Goal: Task Accomplishment & Management: Manage account settings

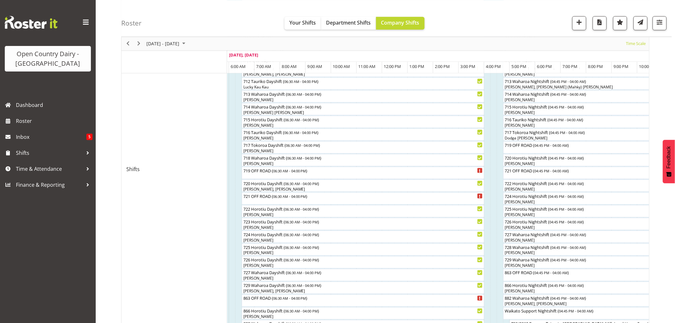
scroll to position [283, 0]
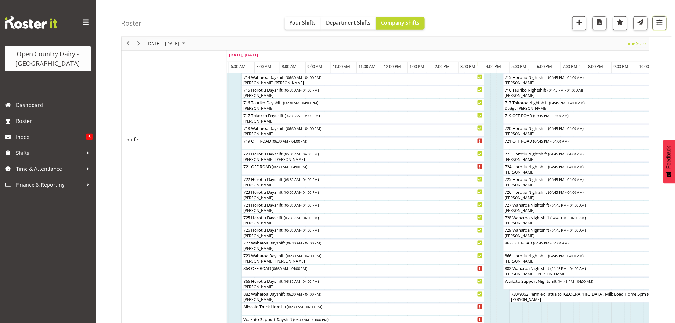
click at [659, 23] on span "button" at bounding box center [660, 22] width 8 height 8
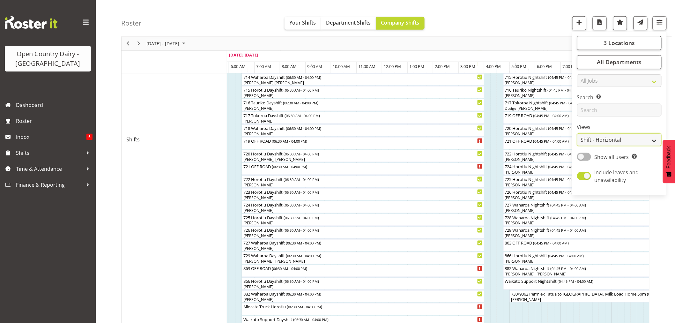
click at [610, 140] on select "Staff Role Shift - Horizontal Shift - Vertical Staff - Location" at bounding box center [619, 139] width 85 height 13
click at [578, 146] on select "Staff Role Shift - Horizontal Shift - Vertical Staff - Location" at bounding box center [619, 139] width 85 height 13
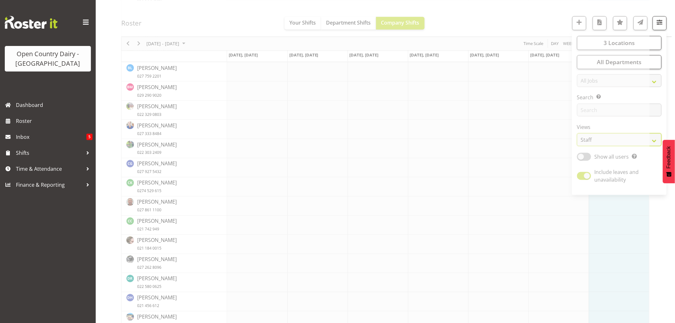
scroll to position [390, 0]
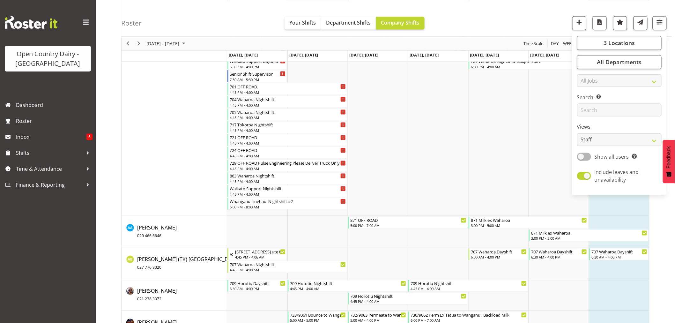
drag, startPoint x: 148, startPoint y: 148, endPoint x: 154, endPoint y: 149, distance: 6.1
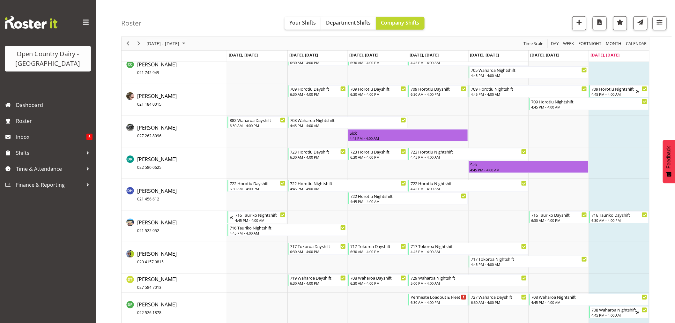
scroll to position [1167, 0]
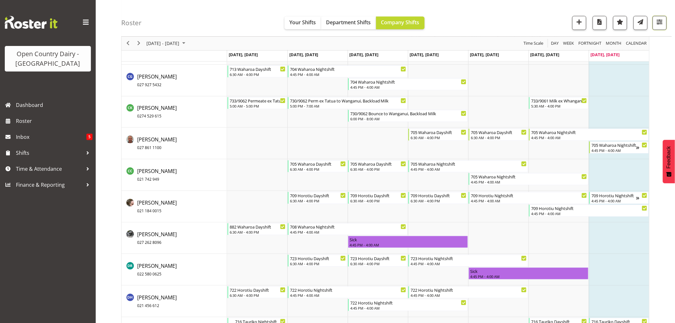
click at [661, 24] on span "button" at bounding box center [660, 22] width 8 height 8
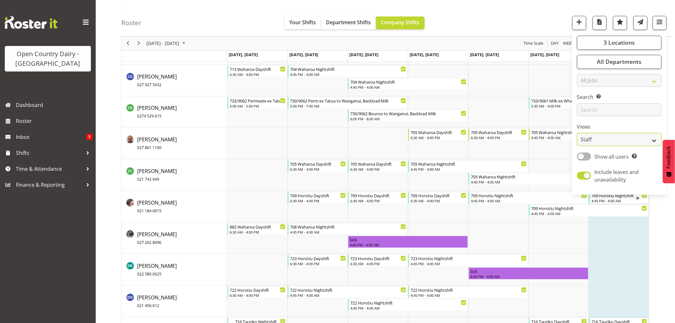
click at [620, 140] on select "Staff Role Shift - Horizontal Shift - Vertical Staff - Location" at bounding box center [619, 139] width 85 height 13
click at [578, 146] on select "Staff Role Shift - Horizontal Shift - Vertical Staff - Location" at bounding box center [619, 139] width 85 height 13
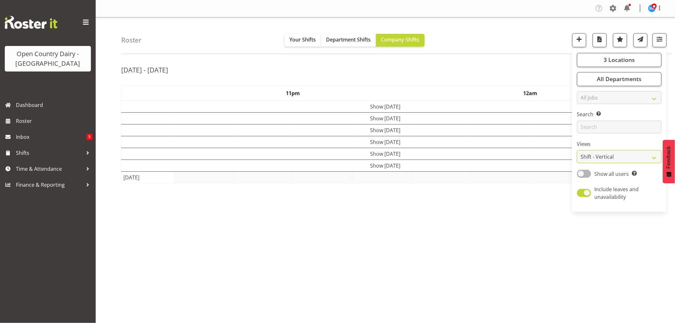
scroll to position [0, 0]
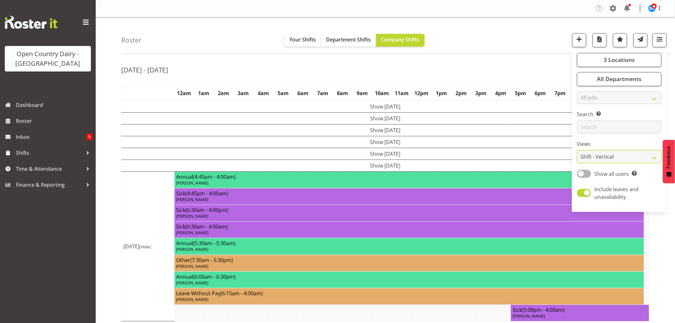
drag, startPoint x: 612, startPoint y: 159, endPoint x: 355, endPoint y: 63, distance: 273.9
click at [612, 158] on select "Staff Role Shift - Horizontal Shift - Vertical Staff - Location" at bounding box center [619, 156] width 85 height 13
click at [630, 157] on select "Staff Role Shift - Horizontal Shift - Vertical Staff - Location" at bounding box center [619, 156] width 85 height 13
click at [654, 157] on select "Staff Role Shift - Horizontal Shift - Vertical Staff - Location" at bounding box center [619, 156] width 85 height 13
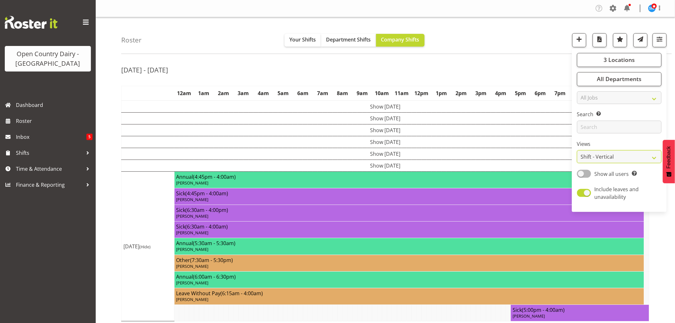
click at [650, 159] on select "Staff Role Shift - Horizontal Shift - Vertical Staff - Location" at bounding box center [619, 156] width 85 height 13
click at [624, 160] on select "Staff Role Shift - Horizontal Shift - Vertical Staff - Location" at bounding box center [619, 156] width 85 height 13
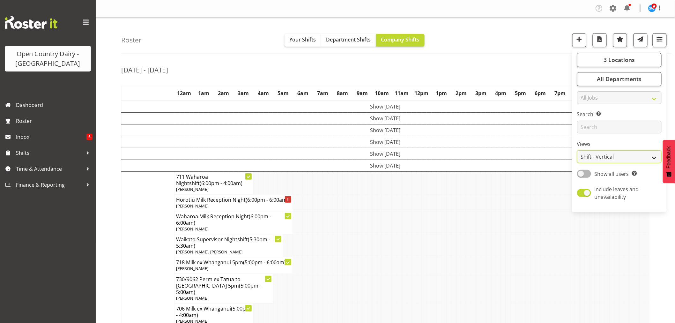
click at [619, 157] on select "Staff Role Shift - Horizontal Shift - Vertical Staff - Location" at bounding box center [619, 156] width 85 height 13
select select "staff"
click at [578, 150] on select "Staff Role Shift - Horizontal Shift - Vertical Staff - Location" at bounding box center [619, 156] width 85 height 13
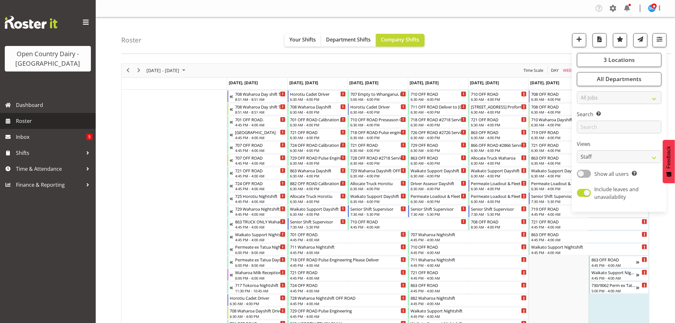
click at [26, 123] on span "Roster" at bounding box center [54, 121] width 77 height 10
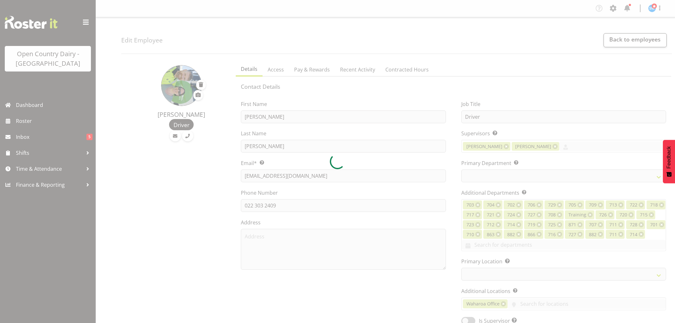
select select "TimelineWeek"
select select
select select "1054"
select select "754"
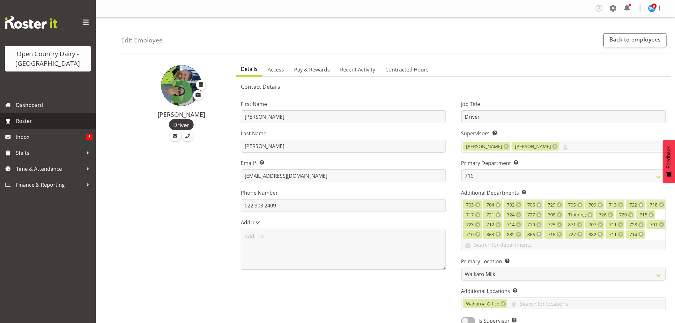
click at [26, 120] on span "Roster" at bounding box center [54, 121] width 77 height 10
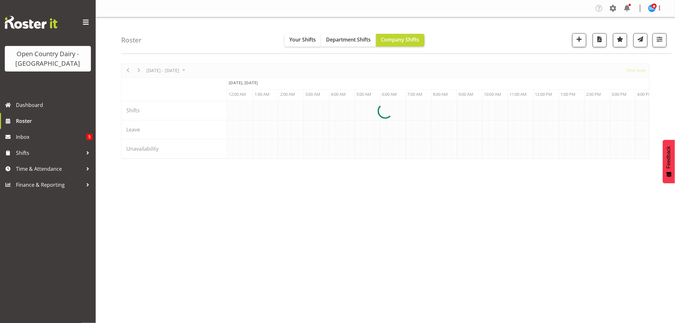
scroll to position [0, 3676]
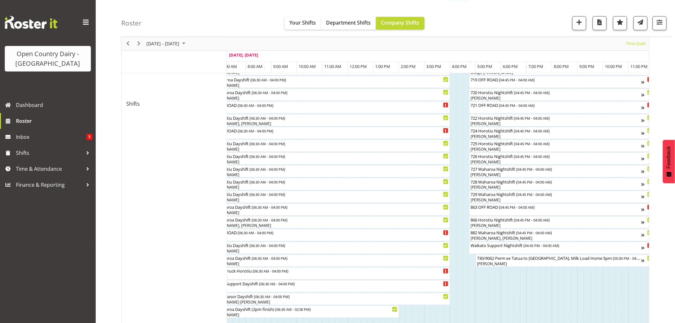
scroll to position [354, 0]
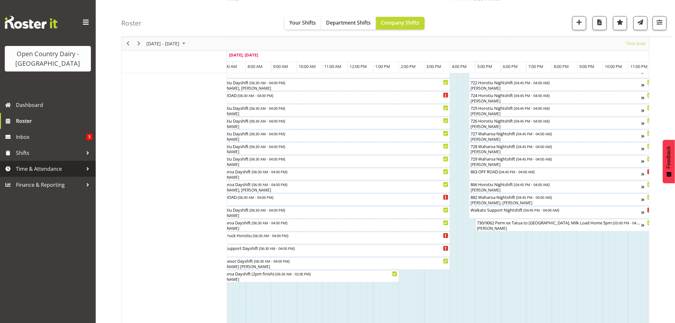
click at [51, 166] on span "Time & Attendance" at bounding box center [49, 169] width 67 height 10
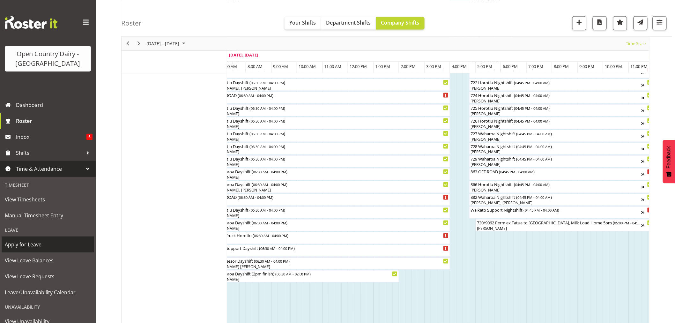
click at [33, 244] on span "Apply for Leave" at bounding box center [48, 245] width 86 height 10
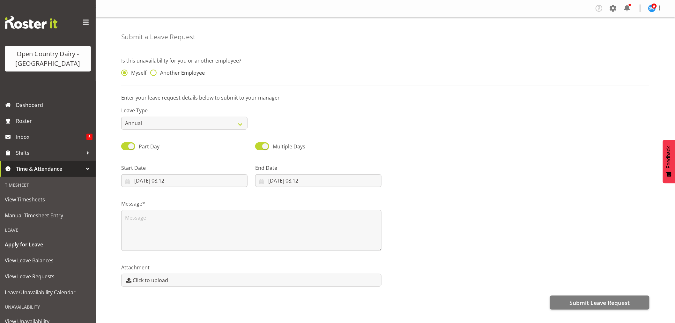
click at [155, 72] on span at bounding box center [153, 73] width 6 height 6
click at [154, 72] on input "Another Employee" at bounding box center [152, 73] width 4 height 4
radio input "true"
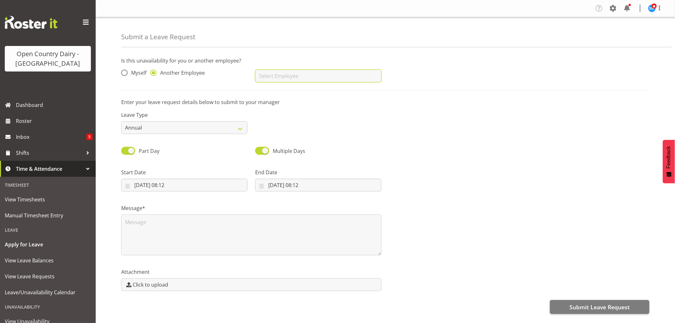
click at [262, 76] on input "text" at bounding box center [318, 76] width 126 height 13
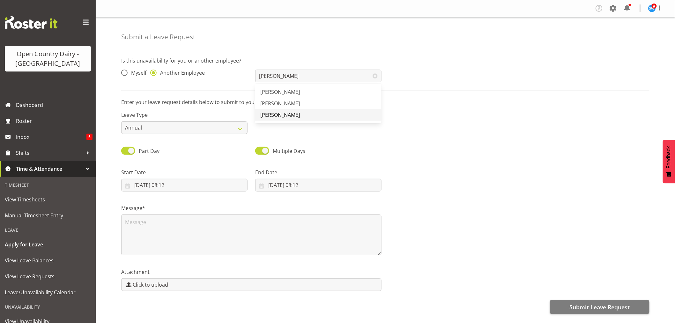
click at [281, 114] on span "[PERSON_NAME]" at bounding box center [280, 114] width 40 height 7
type input "[PERSON_NAME]"
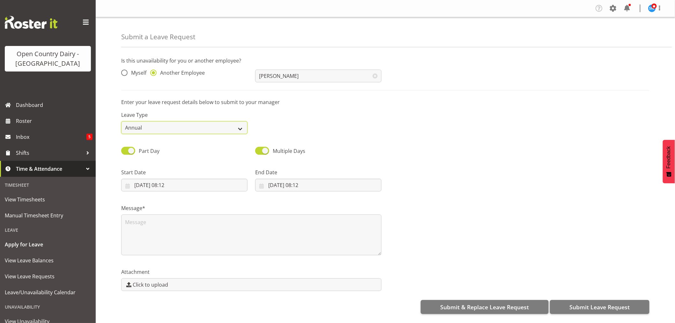
click at [220, 127] on select "Annual Sick Leave Without Pay Bereavement Domestic Violence Parental Jury Servi…" at bounding box center [184, 127] width 126 height 13
select select "Sick"
click at [121, 121] on select "Annual Sick Leave Without Pay Bereavement Domestic Violence Parental Jury Servi…" at bounding box center [184, 127] width 126 height 13
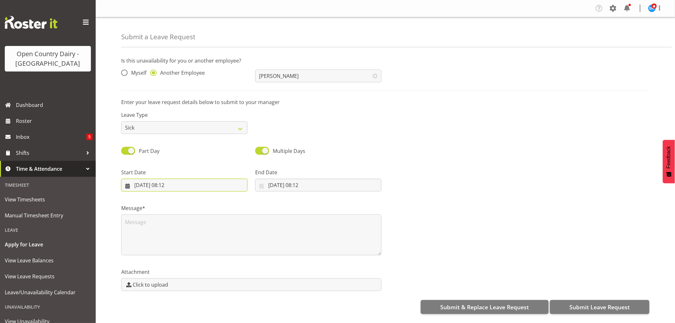
click at [171, 183] on input "17/08/2025, 08:12" at bounding box center [184, 185] width 126 height 13
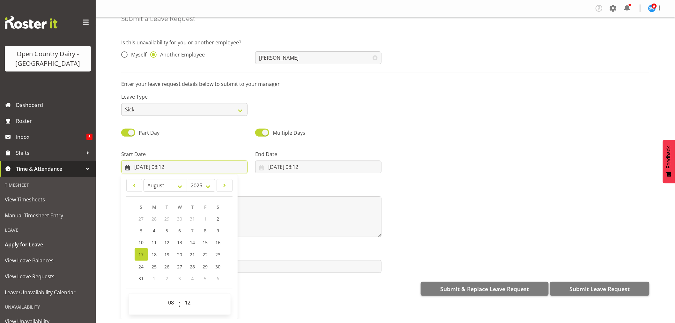
scroll to position [1, 0]
click at [171, 301] on select "00 01 02 03 04 05 06 07 08 09 10 11 12 13 14 15 16 17 18 19 20 21 22 23" at bounding box center [172, 302] width 14 height 13
select select "17"
click at [165, 296] on select "00 01 02 03 04 05 06 07 08 09 10 11 12 13 14 15 16 17 18 19 20 21 22 23" at bounding box center [172, 302] width 14 height 13
type input "17/08/2025, 17:12"
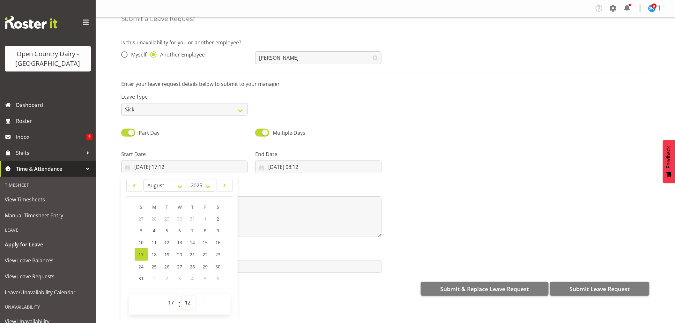
click at [187, 302] on select "00 01 02 03 04 05 06 07 08 09 10 11 12 13 14 15 16 17 18 19 20 21 22 23 24 25 2…" at bounding box center [189, 302] width 14 height 13
select select "0"
click at [182, 296] on select "00 01 02 03 04 05 06 07 08 09 10 11 12 13 14 15 16 17 18 19 20 21 22 23 24 25 2…" at bounding box center [189, 302] width 14 height 13
type input "[DATE] 17:00"
click at [283, 165] on input "17/08/2025, 08:12" at bounding box center [318, 166] width 126 height 13
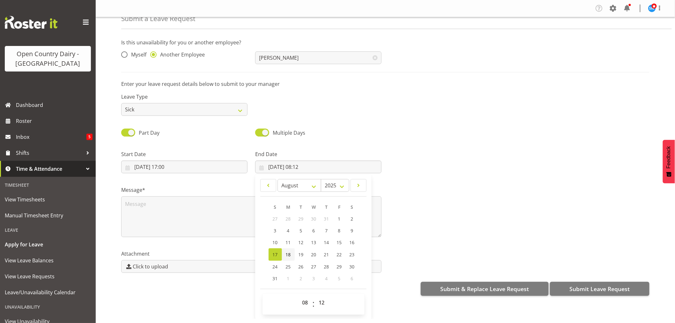
click at [290, 251] on link "18" at bounding box center [288, 254] width 13 height 12
type input "18/08/2025, 08:12"
click at [304, 301] on select "00 01 02 03 04 05 06 07 08 09 10 11 12 13 14 15 16 17 18 19 20 21 22 23" at bounding box center [306, 302] width 14 height 13
select select "4"
click at [299, 296] on select "00 01 02 03 04 05 06 07 08 09 10 11 12 13 14 15 16 17 18 19 20 21 22 23" at bounding box center [306, 302] width 14 height 13
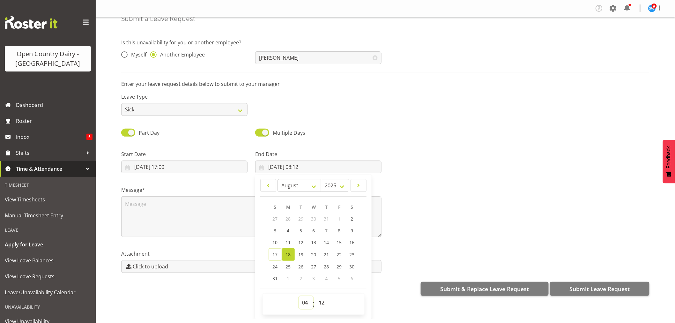
type input "18/08/2025, 04:12"
click at [320, 300] on select "00 01 02 03 04 05 06 07 08 09 10 11 12 13 14 15 16 17 18 19 20 21 22 23 24 25 2…" at bounding box center [323, 302] width 14 height 13
select select "0"
click at [316, 296] on select "00 01 02 03 04 05 06 07 08 09 10 11 12 13 14 15 16 17 18 19 20 21 22 23 24 25 2…" at bounding box center [323, 302] width 14 height 13
type input "[DATE] 04:00"
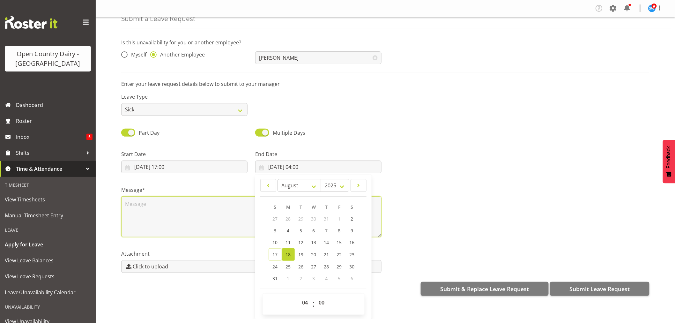
click at [148, 199] on textarea at bounding box center [251, 216] width 260 height 41
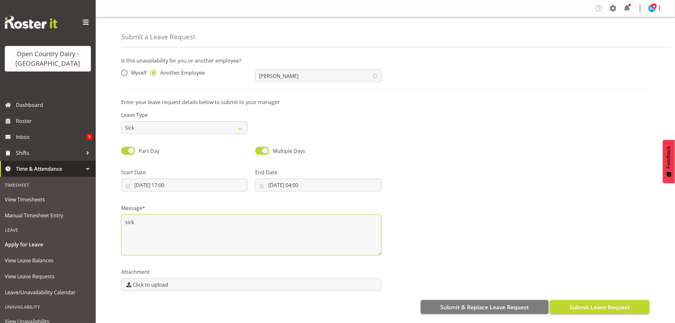
type textarea "sick"
click at [594, 307] on span "Submit Leave Request" at bounding box center [600, 307] width 60 height 8
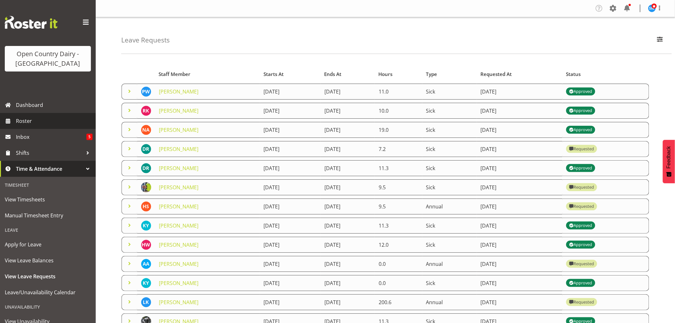
click at [34, 122] on span "Roster" at bounding box center [54, 121] width 77 height 10
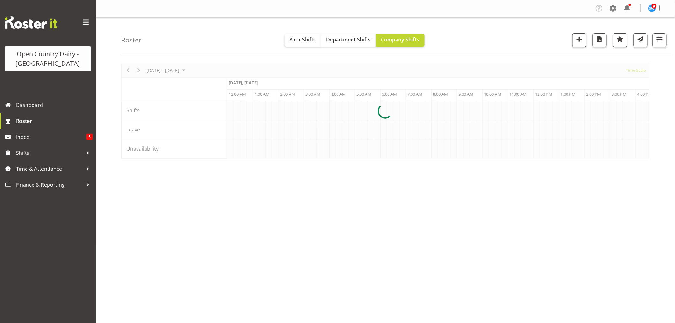
scroll to position [0, 3676]
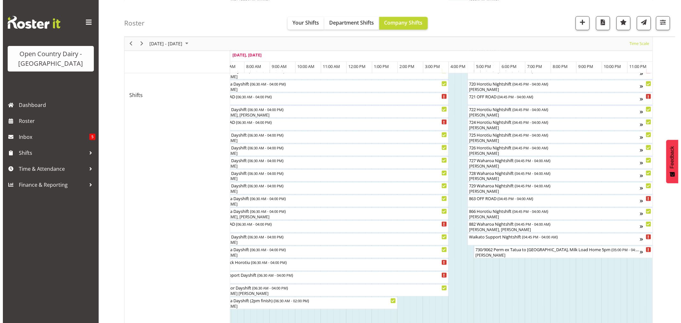
scroll to position [324, 0]
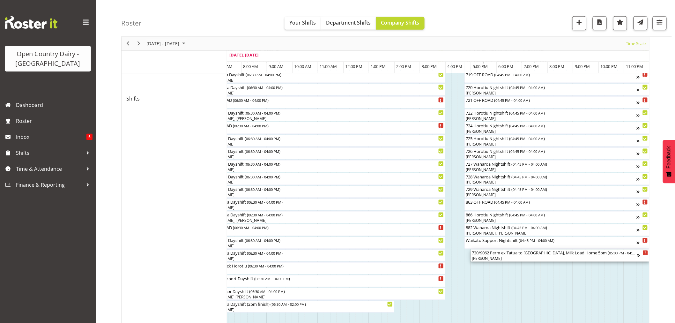
click at [506, 257] on div "[PERSON_NAME]" at bounding box center [554, 259] width 165 height 6
click at [0, 0] on div at bounding box center [0, 0] width 0 height 0
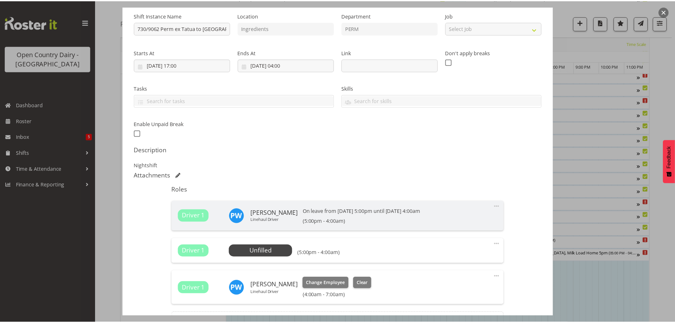
scroll to position [138, 0]
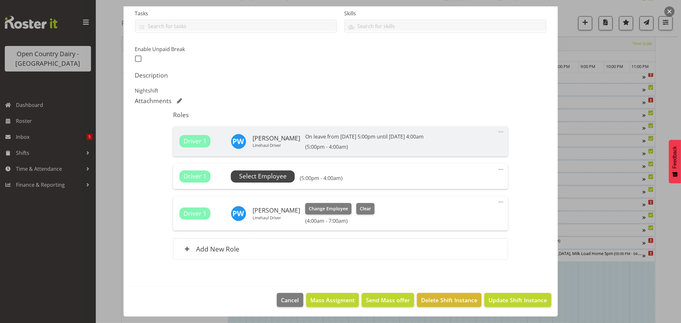
click at [264, 179] on span "Select Employee" at bounding box center [263, 176] width 48 height 9
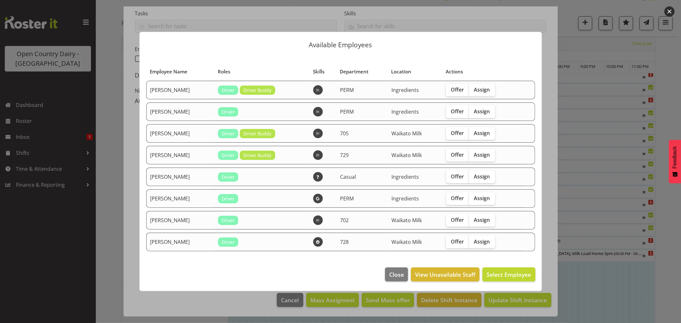
click at [287, 299] on div "Available Employees Employee Name Roles Skills Department Location Actions [PER…" at bounding box center [340, 161] width 415 height 291
click at [401, 275] on span "Close" at bounding box center [396, 274] width 15 height 8
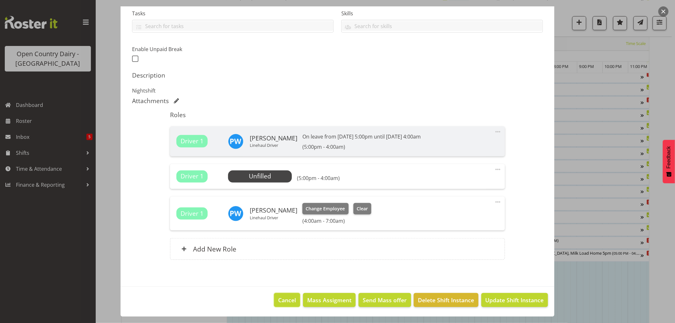
click at [291, 301] on span "Cancel" at bounding box center [287, 300] width 18 height 8
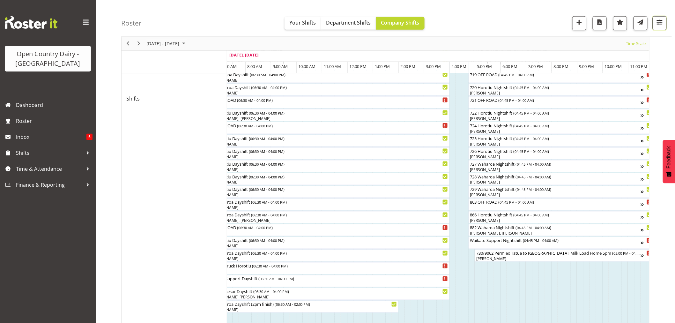
click at [660, 23] on span "button" at bounding box center [660, 22] width 8 height 8
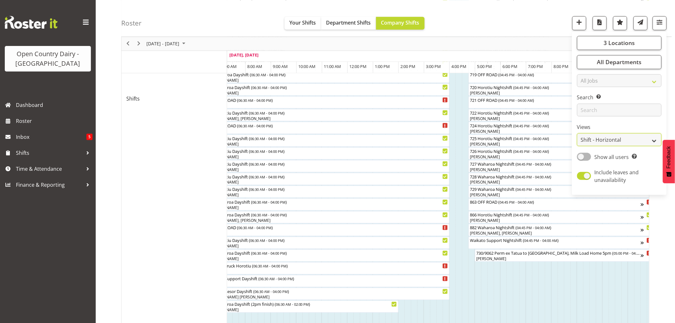
click at [603, 140] on select "Staff Role Shift - Horizontal Shift - Vertical Staff - Location" at bounding box center [619, 139] width 85 height 13
click at [578, 146] on select "Staff Role Shift - Horizontal Shift - Vertical Staff - Location" at bounding box center [619, 139] width 85 height 13
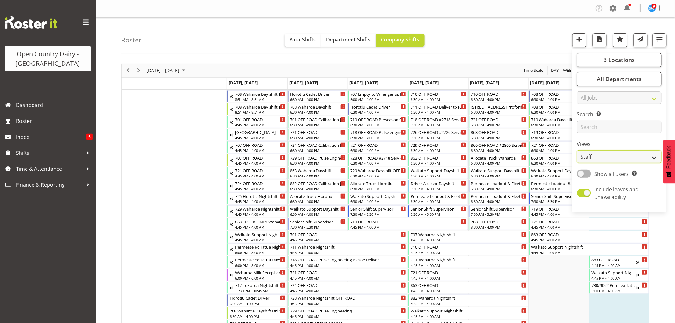
click at [608, 158] on select "Staff Role Shift - Horizontal Shift - Vertical Staff - Location" at bounding box center [619, 156] width 85 height 13
click at [578, 150] on select "Staff Role Shift - Horizontal Shift - Vertical Staff - Location" at bounding box center [619, 156] width 85 height 13
click at [605, 158] on select "Staff Role Shift - Horizontal Shift - Vertical Staff - Location" at bounding box center [619, 156] width 85 height 13
click at [578, 150] on select "Staff Role Shift - Horizontal Shift - Vertical Staff - Location" at bounding box center [619, 156] width 85 height 13
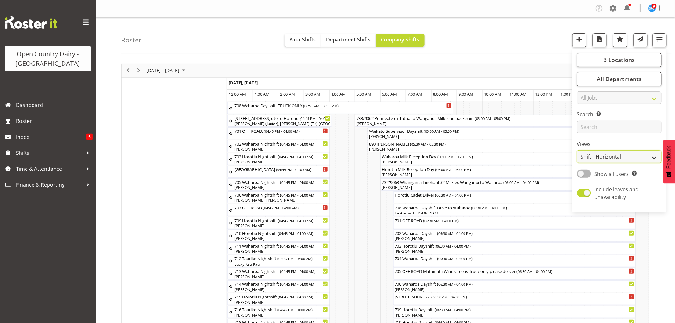
click at [603, 155] on select "Staff Role Shift - Horizontal Shift - Vertical Staff - Location" at bounding box center [619, 156] width 85 height 13
click at [578, 150] on select "Staff Role Shift - Horizontal Shift - Vertical Staff - Location" at bounding box center [619, 156] width 85 height 13
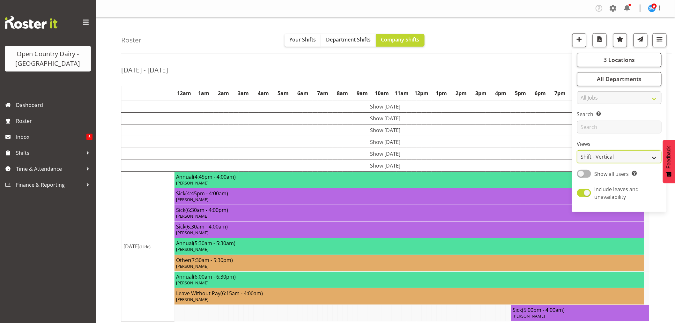
click at [610, 157] on select "Staff Role Shift - Horizontal Shift - Vertical Staff - Location" at bounding box center [619, 156] width 85 height 13
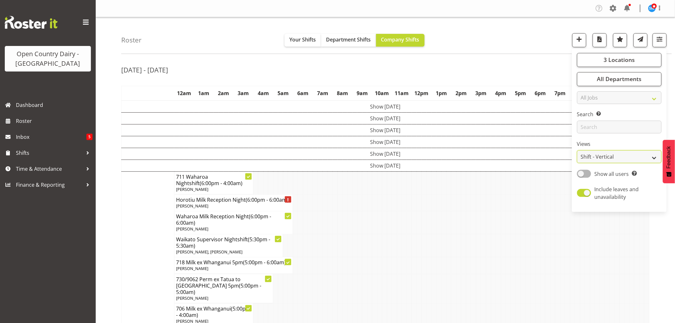
click at [608, 156] on select "Staff Role Shift - Horizontal Shift - Vertical Staff - Location" at bounding box center [619, 156] width 85 height 13
select select "staff"
click at [578, 150] on select "Staff Role Shift - Horizontal Shift - Vertical Staff - Location" at bounding box center [619, 156] width 85 height 13
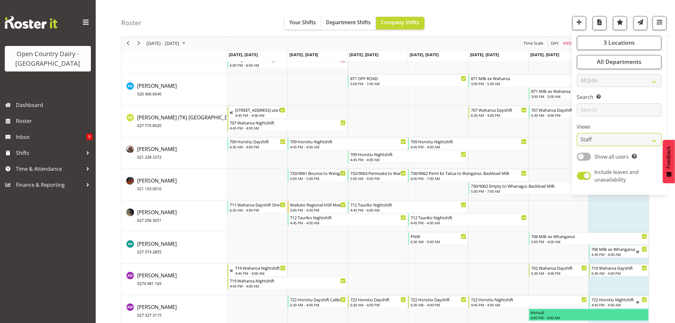
scroll to position [567, 0]
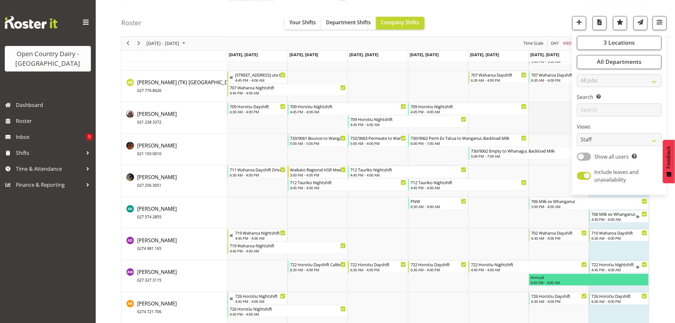
click at [553, 114] on td "Timeline Week of August 17, 2025" at bounding box center [559, 118] width 60 height 32
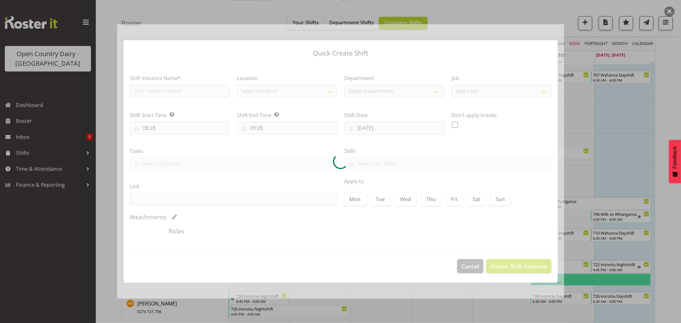
type input "16/08/2025"
checkbox input "true"
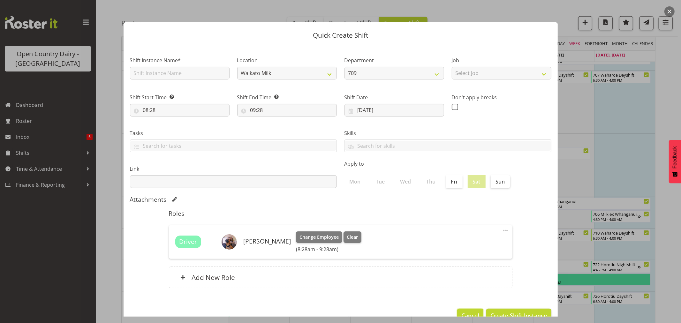
click at [467, 310] on button "Cancel" at bounding box center [470, 316] width 26 height 14
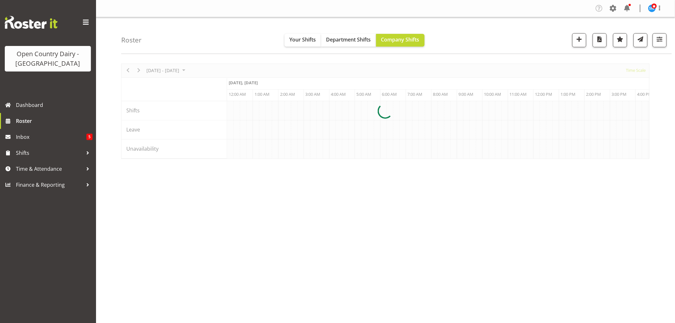
scroll to position [0, 3676]
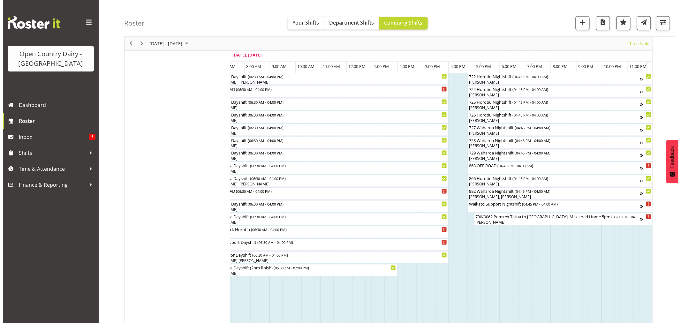
scroll to position [360, 0]
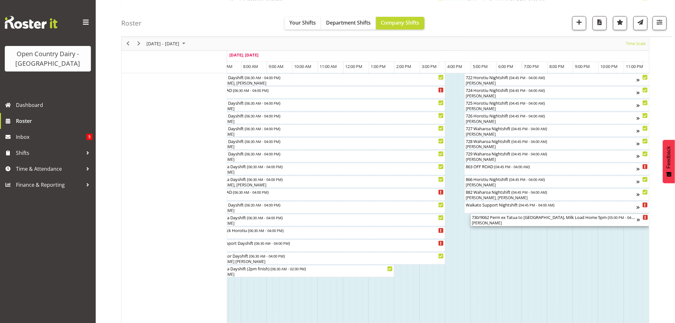
click at [495, 222] on div "[PERSON_NAME]" at bounding box center [554, 223] width 165 height 6
click at [0, 0] on div at bounding box center [0, 0] width 0 height 0
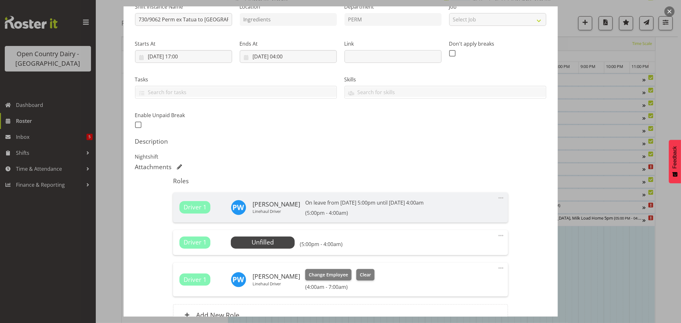
scroll to position [106, 0]
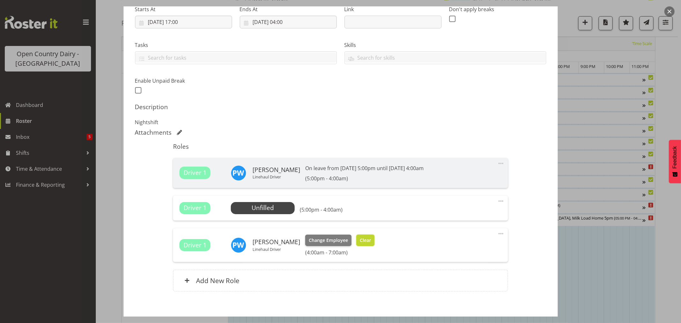
click at [361, 241] on span "Clear" at bounding box center [365, 240] width 11 height 7
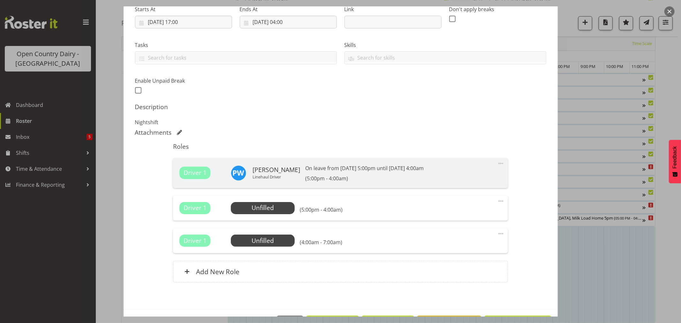
click at [497, 234] on span at bounding box center [501, 234] width 8 height 8
click at [448, 272] on link "Delete" at bounding box center [473, 270] width 61 height 11
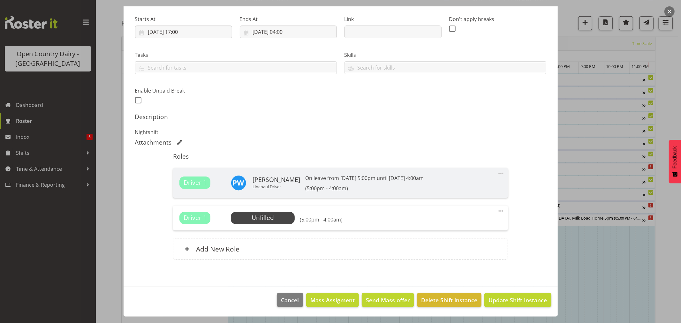
scroll to position [96, 0]
click at [281, 302] on span "Cancel" at bounding box center [290, 300] width 18 height 8
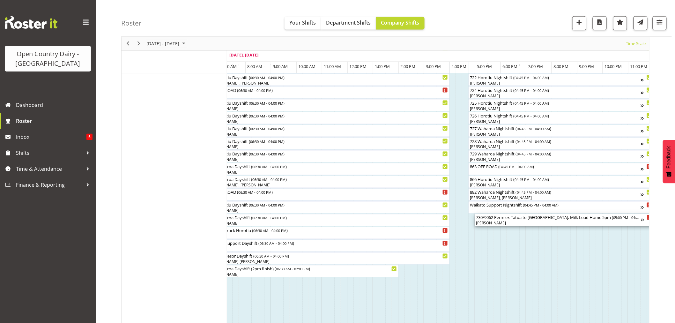
click at [532, 220] on div "730/9062 Perm ex Tatua to [GEOGRAPHIC_DATA], Milk Load Home 5pm ( 05:00 PM - 04…" at bounding box center [558, 217] width 165 height 6
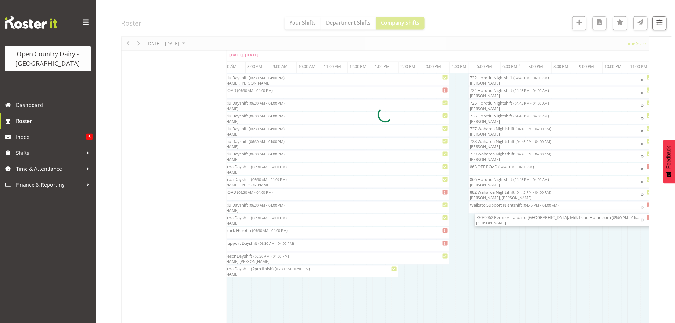
click at [532, 220] on div at bounding box center [385, 115] width 528 height 822
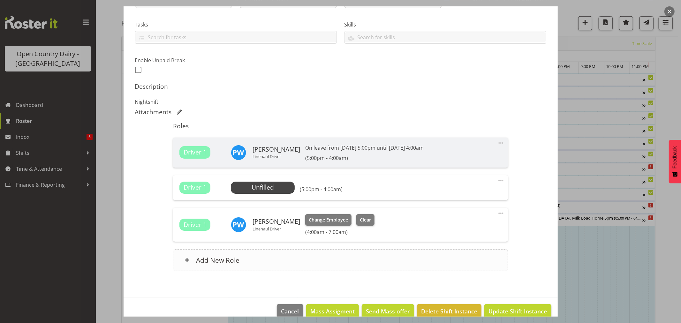
scroll to position [138, 0]
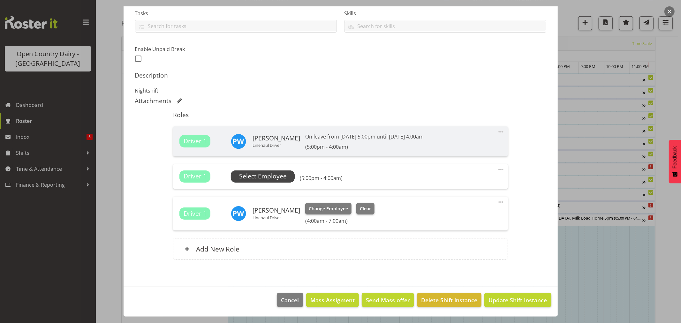
click at [259, 177] on span "Select Employee" at bounding box center [263, 176] width 48 height 9
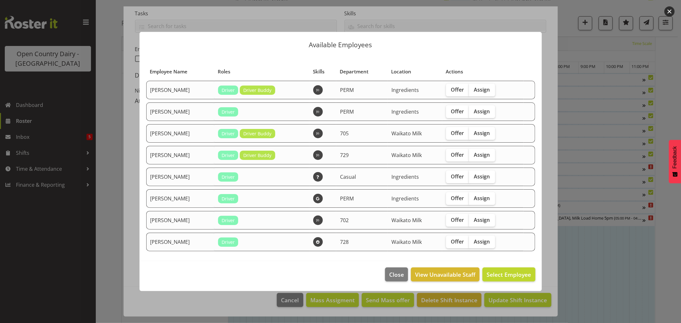
click at [579, 42] on div at bounding box center [340, 161] width 681 height 323
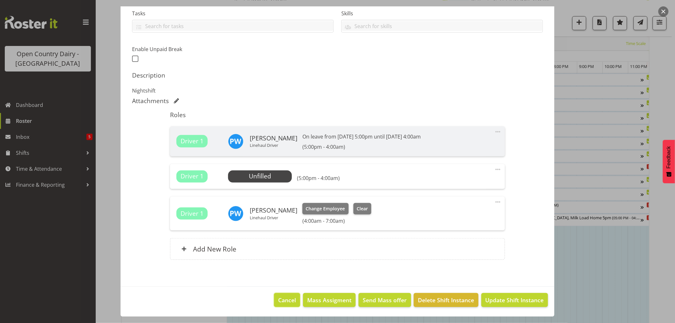
click at [284, 301] on span "Cancel" at bounding box center [287, 300] width 18 height 8
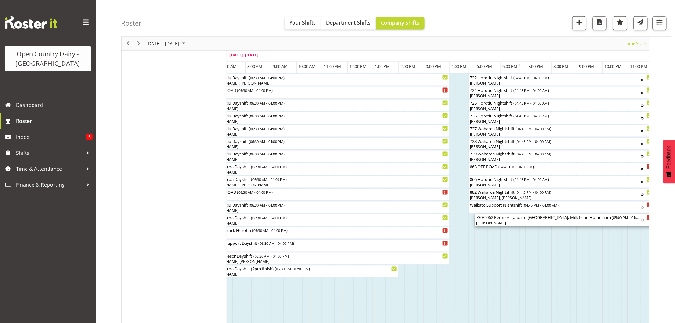
click at [510, 222] on div "[PERSON_NAME]" at bounding box center [558, 223] width 165 height 6
click at [0, 0] on div at bounding box center [0, 0] width 0 height 0
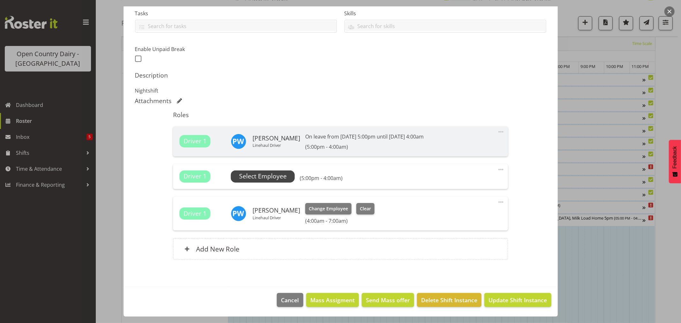
click at [266, 176] on span "Select Employee" at bounding box center [263, 176] width 48 height 9
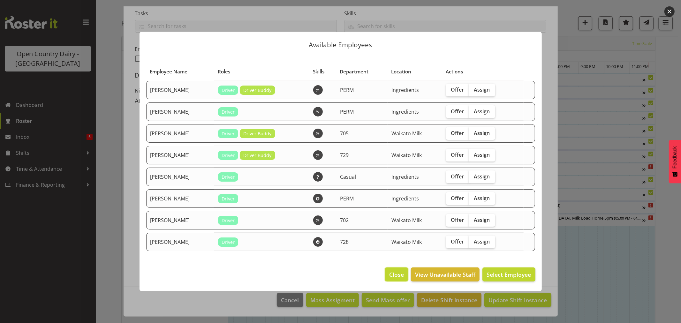
click at [394, 275] on span "Close" at bounding box center [396, 274] width 15 height 8
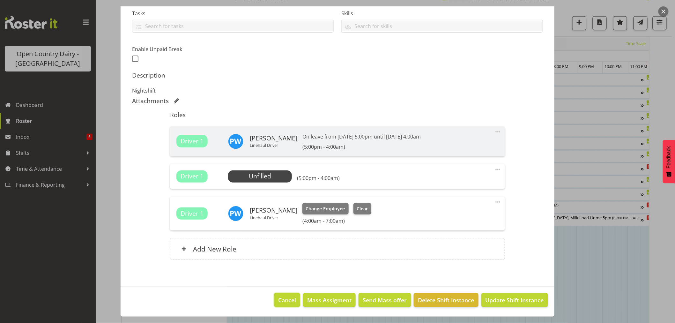
click at [278, 297] on span "Cancel" at bounding box center [287, 300] width 18 height 8
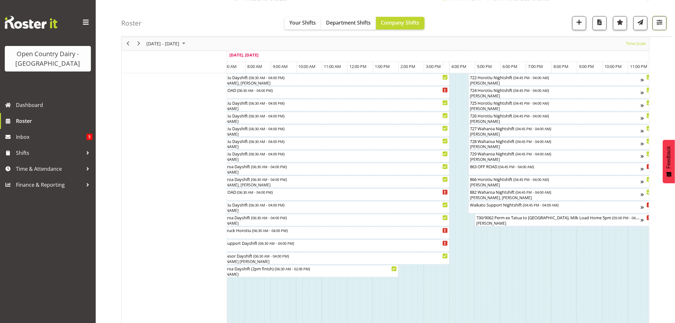
click at [660, 22] on span "button" at bounding box center [660, 22] width 8 height 8
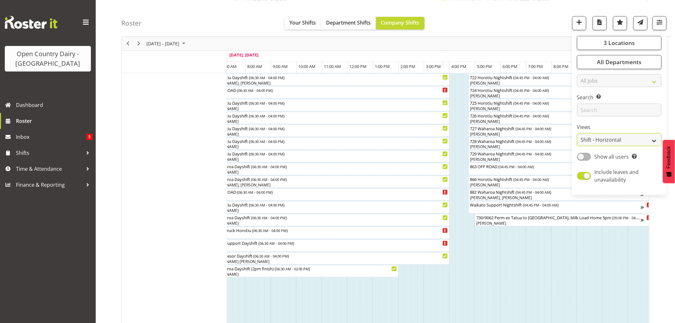
click at [611, 136] on select "Staff Role Shift - Horizontal Shift - Vertical Staff - Location" at bounding box center [619, 139] width 85 height 13
click at [578, 146] on select "Staff Role Shift - Horizontal Shift - Vertical Staff - Location" at bounding box center [619, 139] width 85 height 13
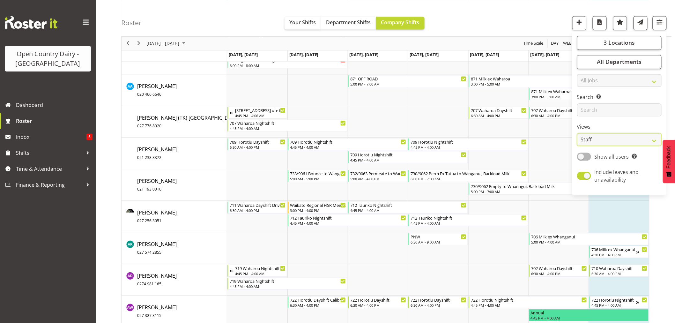
scroll to position [567, 0]
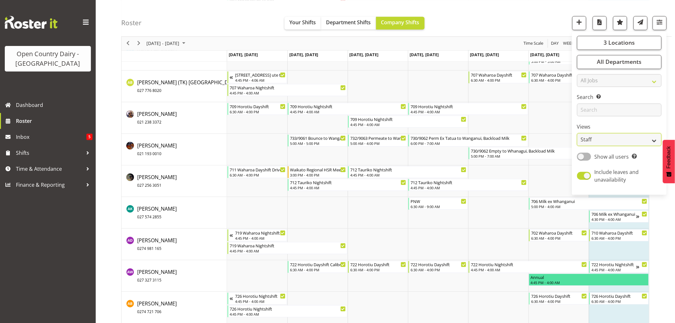
click at [607, 140] on select "Staff Role Shift - Horizontal Shift - Vertical Staff - Location" at bounding box center [619, 139] width 85 height 13
select select "shiftH"
click at [578, 146] on select "Staff Role Shift - Horizontal Shift - Vertical Staff - Location" at bounding box center [619, 139] width 85 height 13
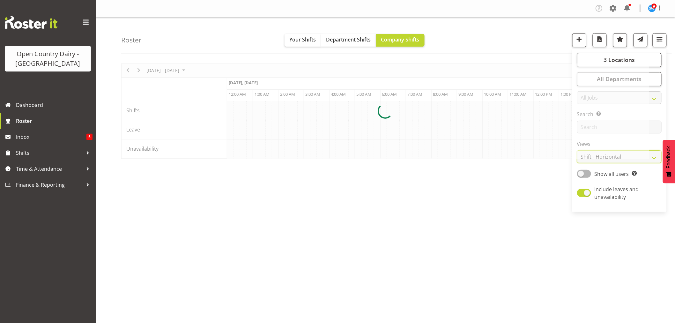
scroll to position [0, 0]
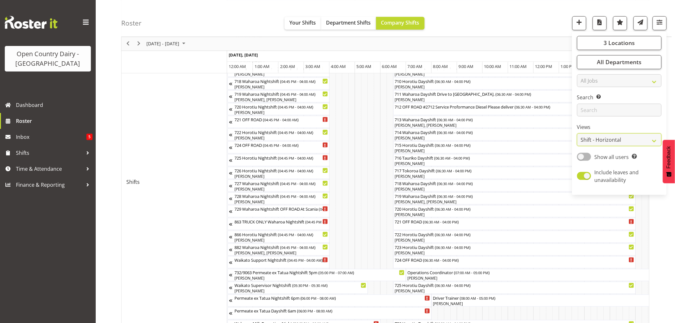
scroll to position [283, 0]
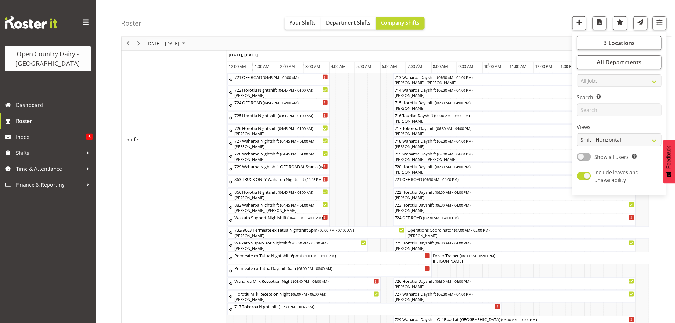
click at [547, 18] on div "Roster Your Shifts Department Shifts Company Shifts 3 Locations Clear Ingredien…" at bounding box center [396, 18] width 551 height 37
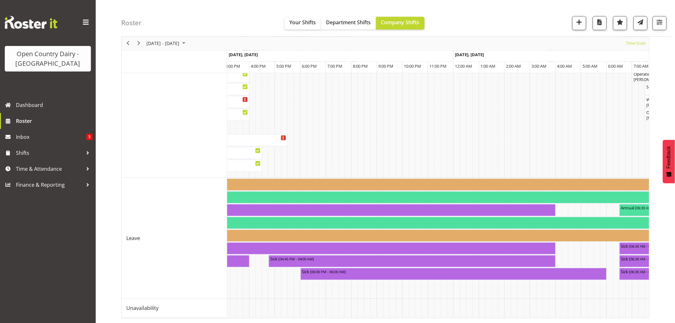
scroll to position [0, 0]
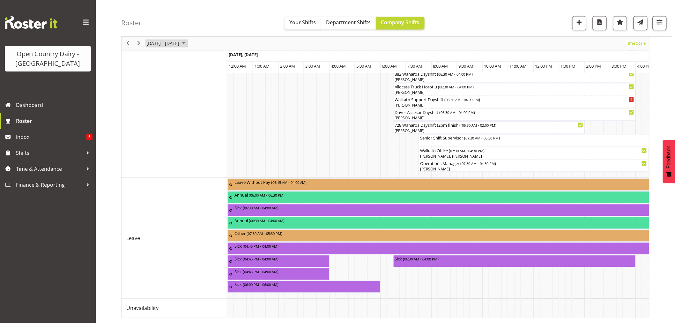
click at [157, 43] on span "[DATE] - [DATE]" at bounding box center [163, 44] width 34 height 8
click at [215, 103] on span "17" at bounding box center [215, 103] width 10 height 10
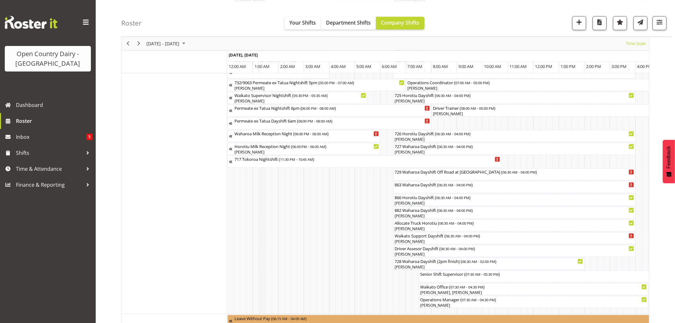
scroll to position [572, 0]
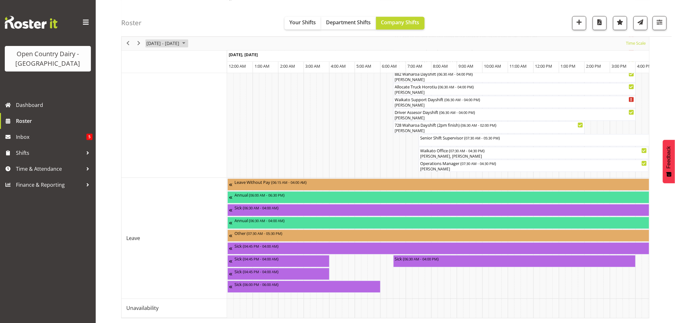
click at [180, 41] on span "[DATE] - [DATE]" at bounding box center [163, 44] width 34 height 8
click at [215, 101] on span "17" at bounding box center [215, 103] width 10 height 10
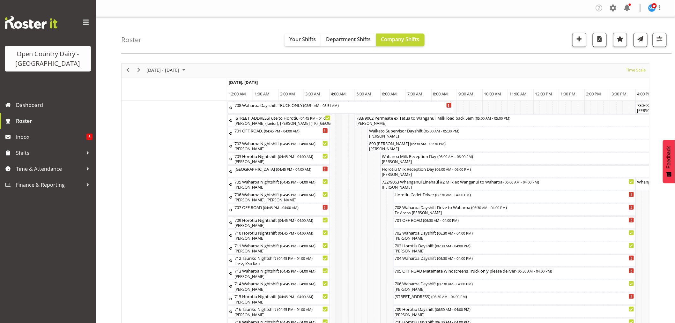
scroll to position [0, 0]
click at [152, 69] on span "[DATE] - [DATE]" at bounding box center [163, 70] width 34 height 8
click at [206, 130] on span "16" at bounding box center [204, 130] width 10 height 10
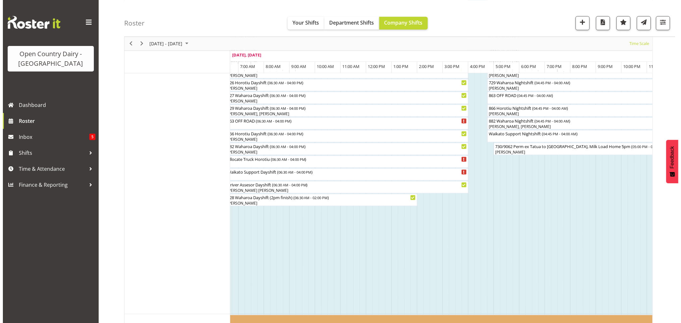
scroll to position [324, 0]
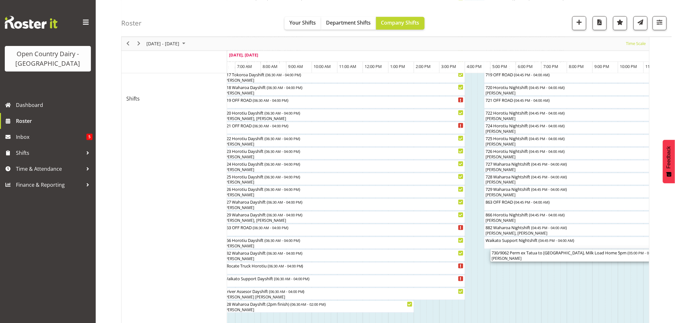
click at [545, 259] on div "[PERSON_NAME]" at bounding box center [574, 259] width 165 height 6
click at [0, 0] on div at bounding box center [0, 0] width 0 height 0
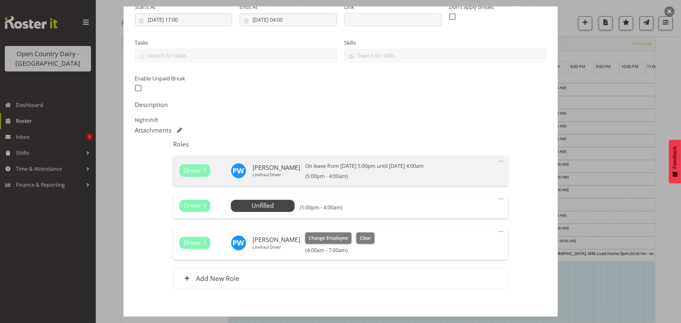
scroll to position [138, 0]
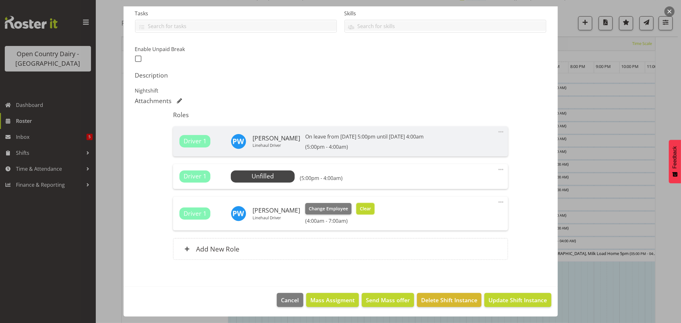
click at [360, 209] on span "Clear" at bounding box center [365, 208] width 11 height 7
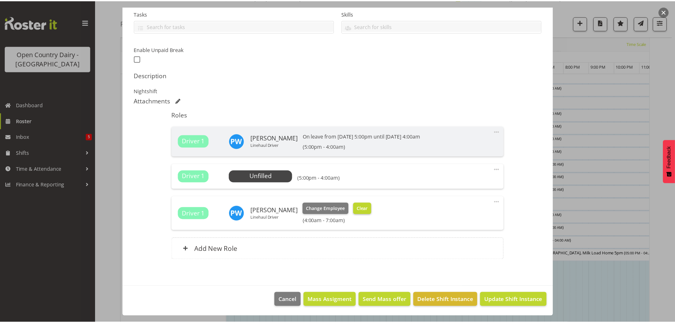
scroll to position [129, 0]
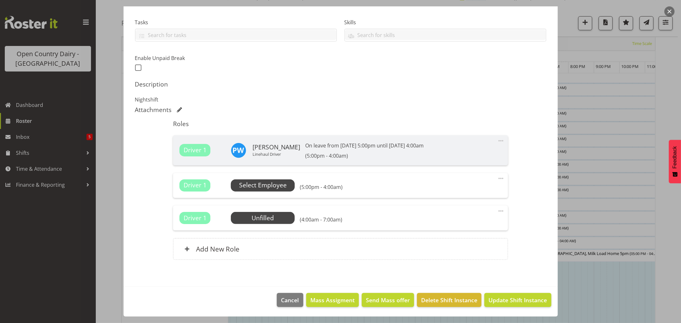
click at [265, 187] on span "Select Employee" at bounding box center [263, 185] width 48 height 9
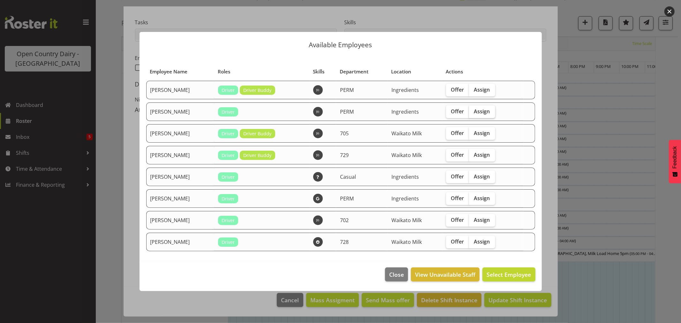
click at [482, 113] on span "Assign" at bounding box center [482, 111] width 16 height 6
click at [473, 113] on input "Assign" at bounding box center [471, 111] width 4 height 4
checkbox input "true"
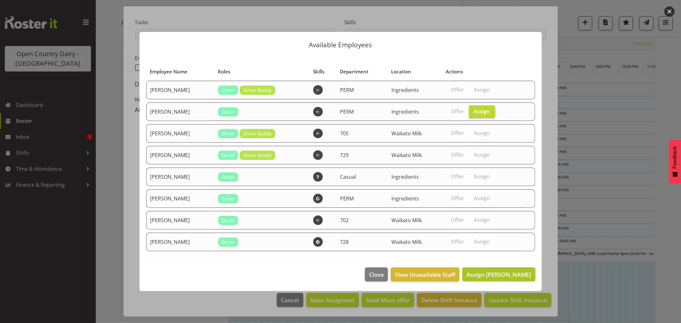
click at [503, 272] on span "Assign [PERSON_NAME]" at bounding box center [498, 275] width 64 height 8
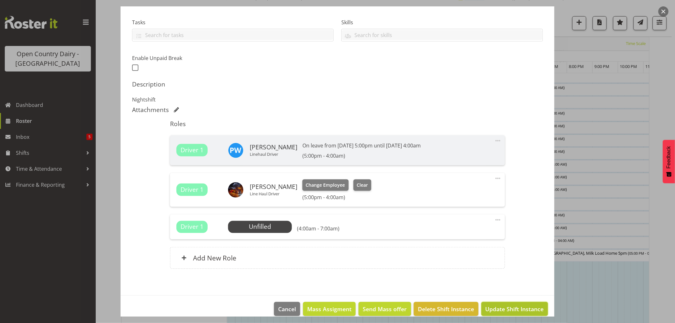
click at [515, 310] on span "Update Shift Instance" at bounding box center [515, 309] width 58 height 8
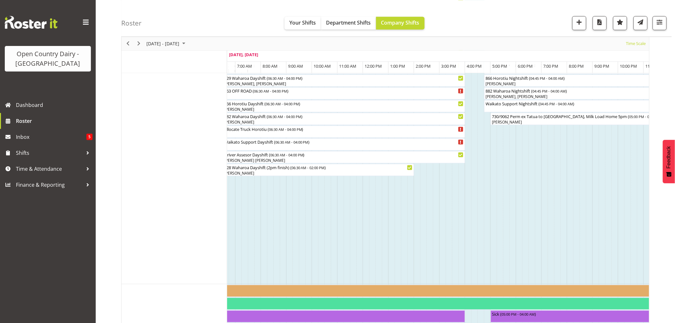
scroll to position [390, 0]
